Goal: Information Seeking & Learning: Learn about a topic

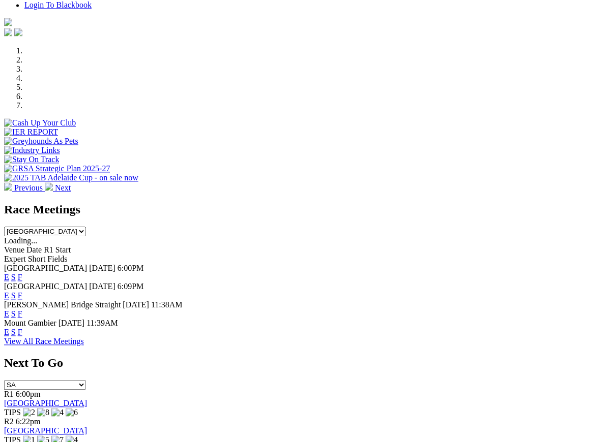
scroll to position [275, 0]
click at [22, 328] on link "F" at bounding box center [20, 332] width 5 height 9
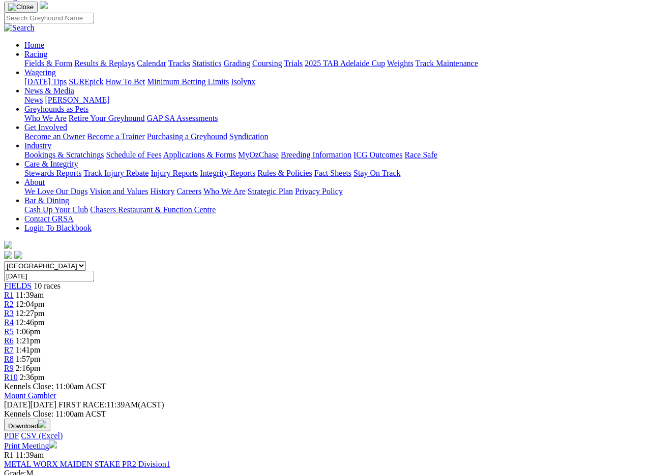
scroll to position [71, 0]
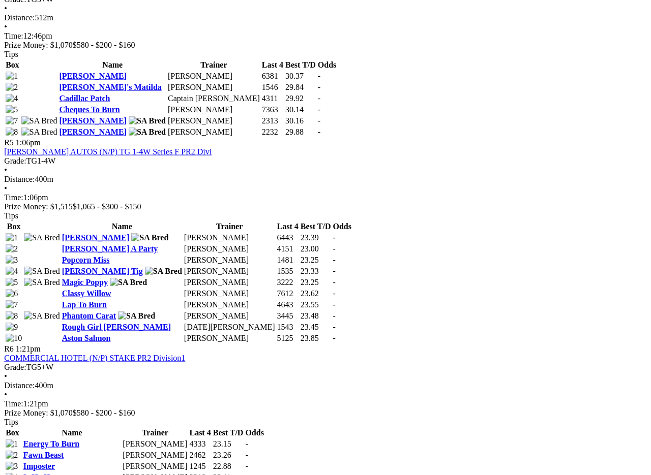
scroll to position [1087, 2]
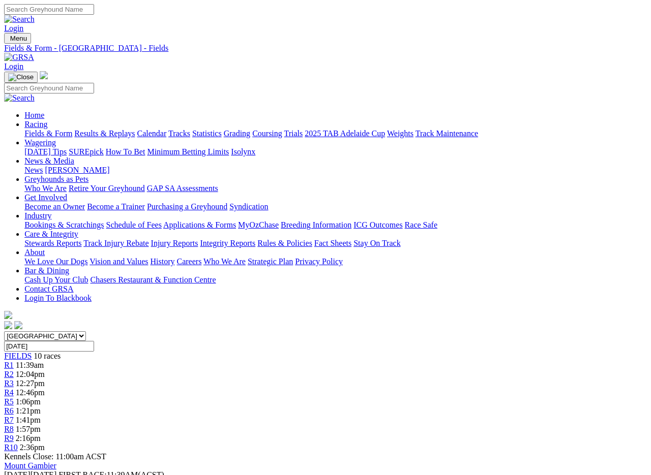
scroll to position [0, 2]
click at [33, 129] on link "Fields & Form" at bounding box center [48, 133] width 48 height 9
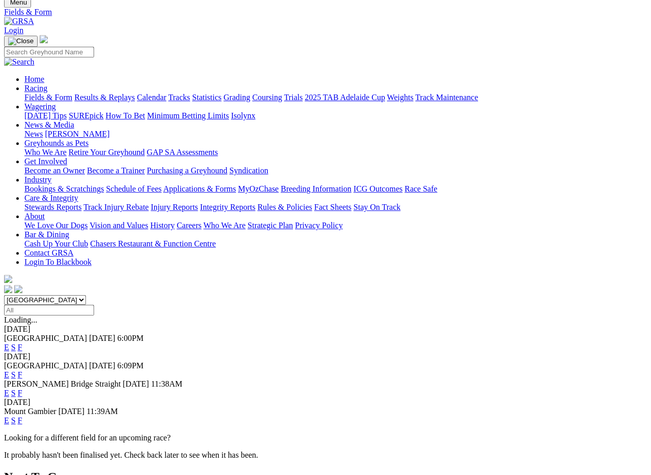
scroll to position [36, 0]
click at [22, 389] on link "F" at bounding box center [20, 393] width 5 height 9
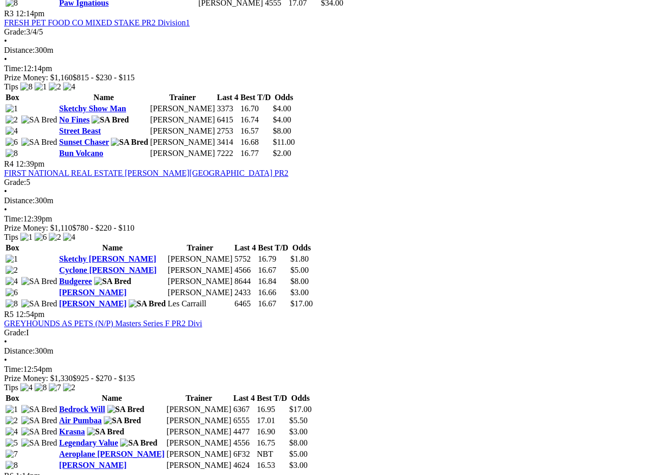
scroll to position [811, 3]
